Goal: Task Accomplishment & Management: Complete application form

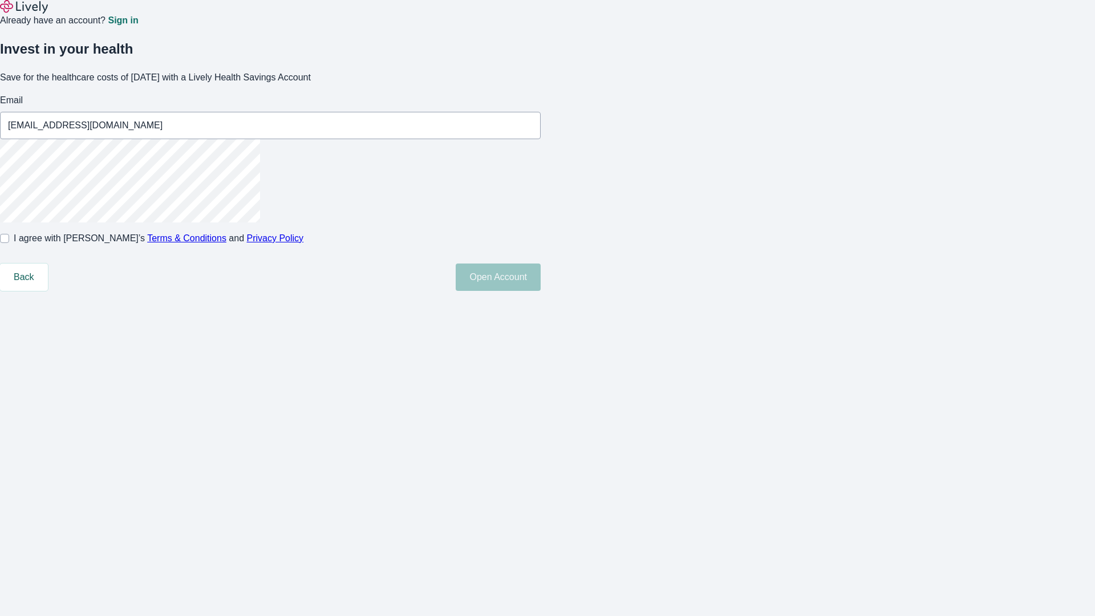
click at [9, 243] on input "I agree with Lively’s Terms & Conditions and Privacy Policy" at bounding box center [4, 238] width 9 height 9
checkbox input "true"
click at [541, 291] on button "Open Account" at bounding box center [498, 276] width 85 height 27
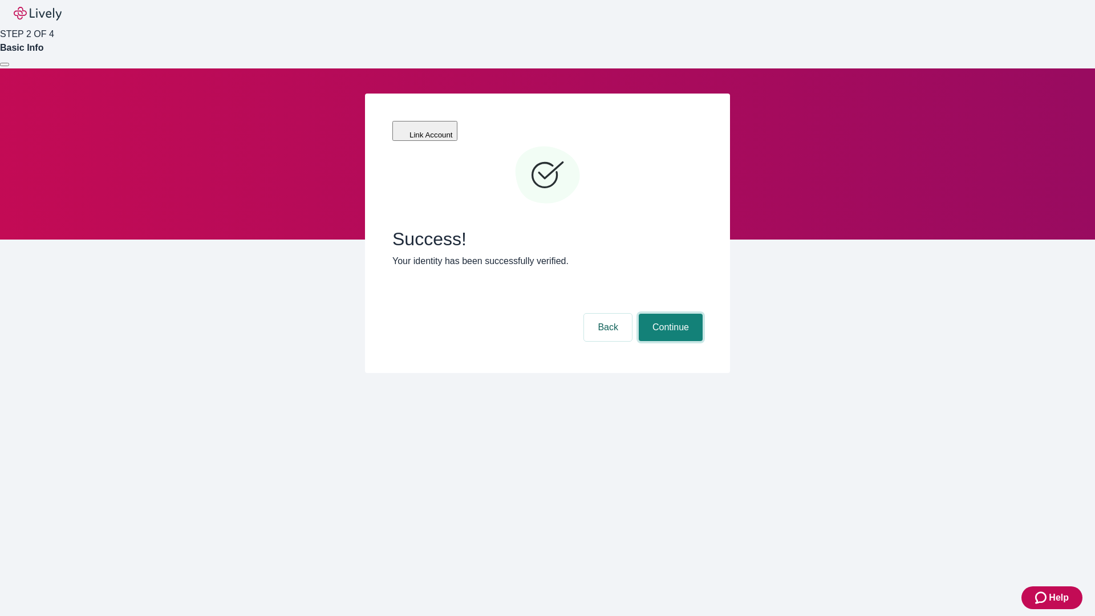
click at [669, 314] on button "Continue" at bounding box center [671, 327] width 64 height 27
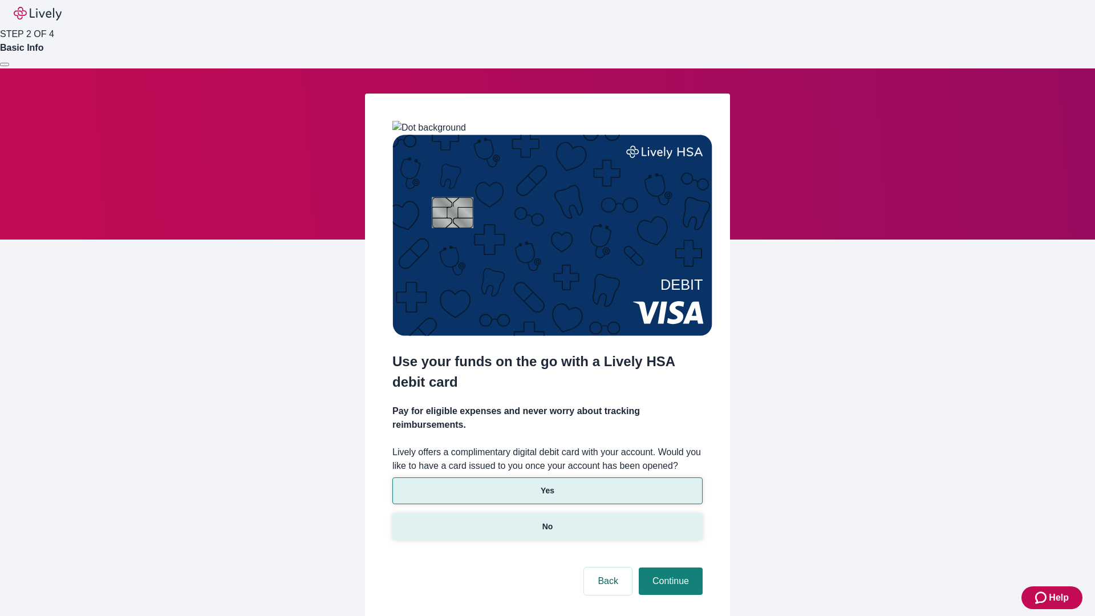
click at [547, 521] on p "No" at bounding box center [547, 527] width 11 height 12
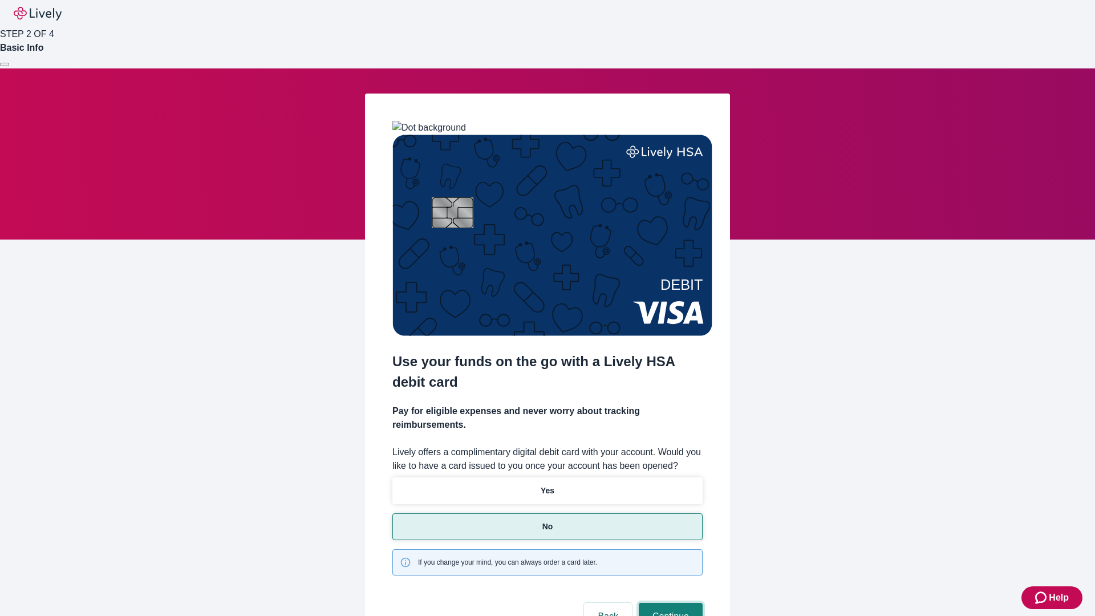
click at [669, 603] on button "Continue" at bounding box center [671, 616] width 64 height 27
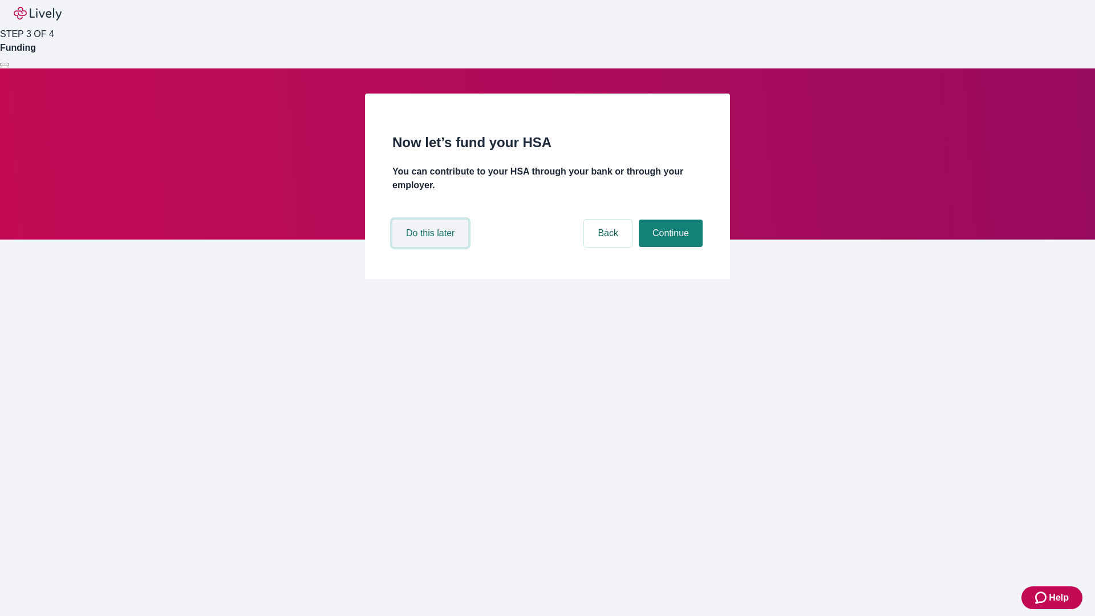
click at [432, 247] on button "Do this later" at bounding box center [430, 233] width 76 height 27
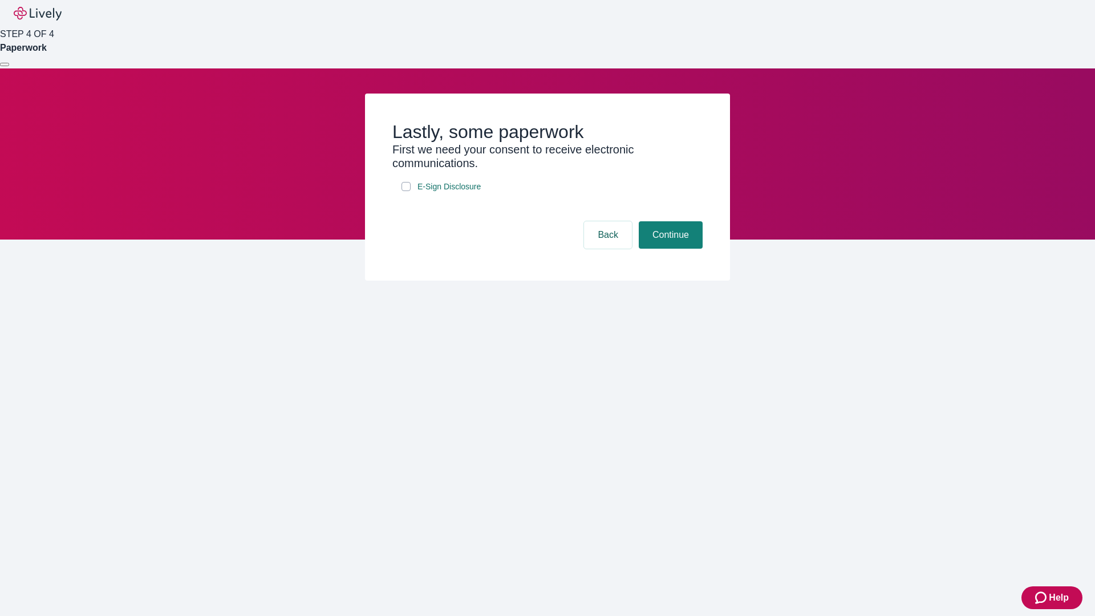
click at [406, 191] on input "E-Sign Disclosure" at bounding box center [405, 186] width 9 height 9
checkbox input "true"
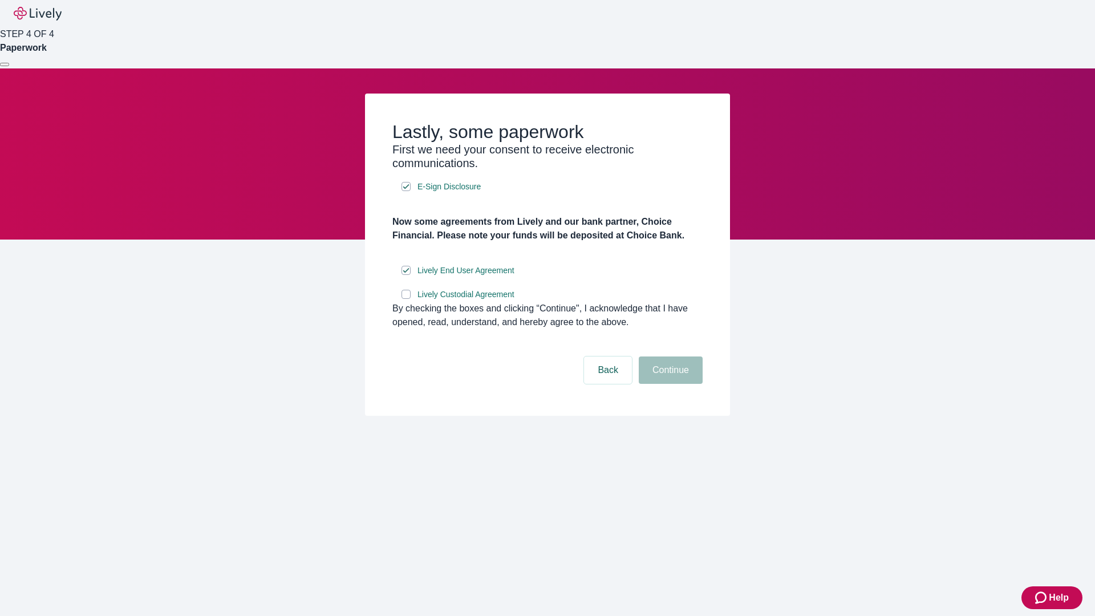
click at [406, 299] on input "Lively Custodial Agreement" at bounding box center [405, 294] width 9 height 9
checkbox input "true"
click at [669, 384] on button "Continue" at bounding box center [671, 369] width 64 height 27
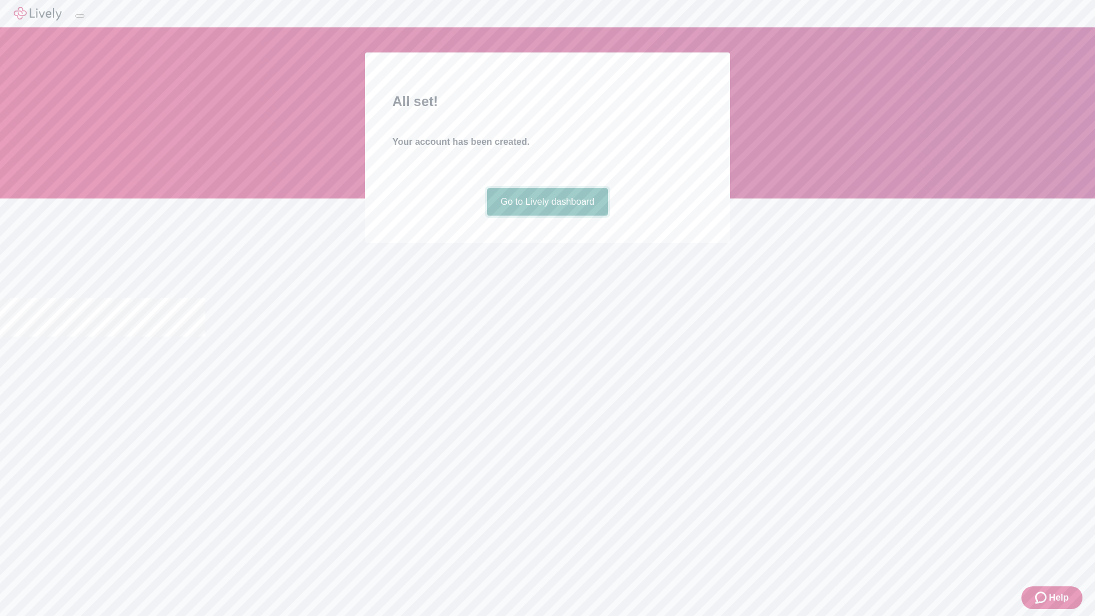
click at [547, 216] on link "Go to Lively dashboard" at bounding box center [547, 201] width 121 height 27
